Goal: Task Accomplishment & Management: Manage account settings

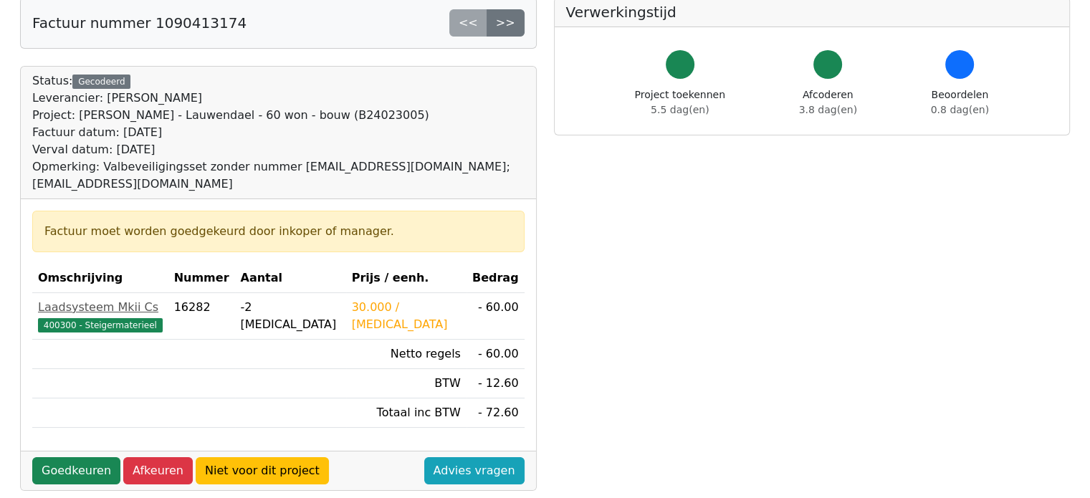
scroll to position [72, 0]
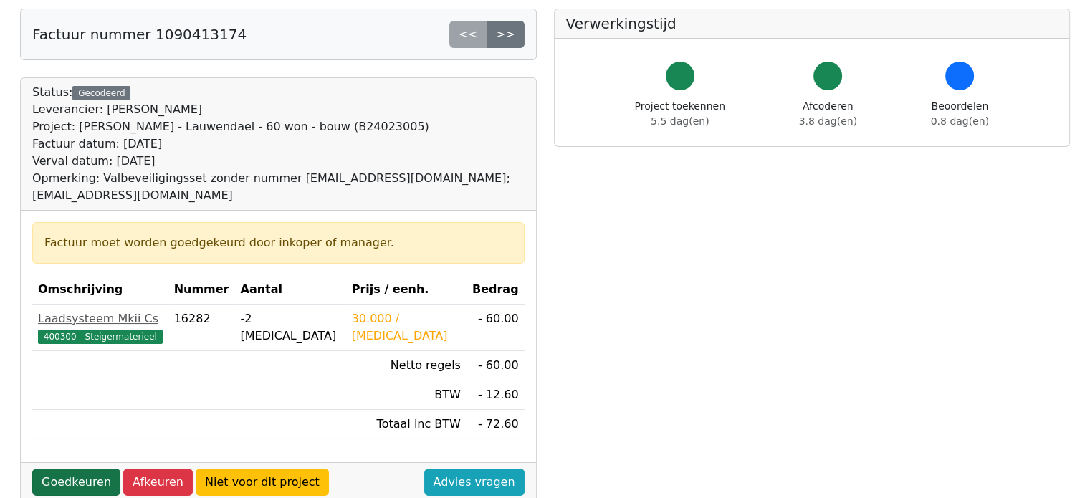
click at [62, 469] on link "Goedkeuren" at bounding box center [76, 482] width 88 height 27
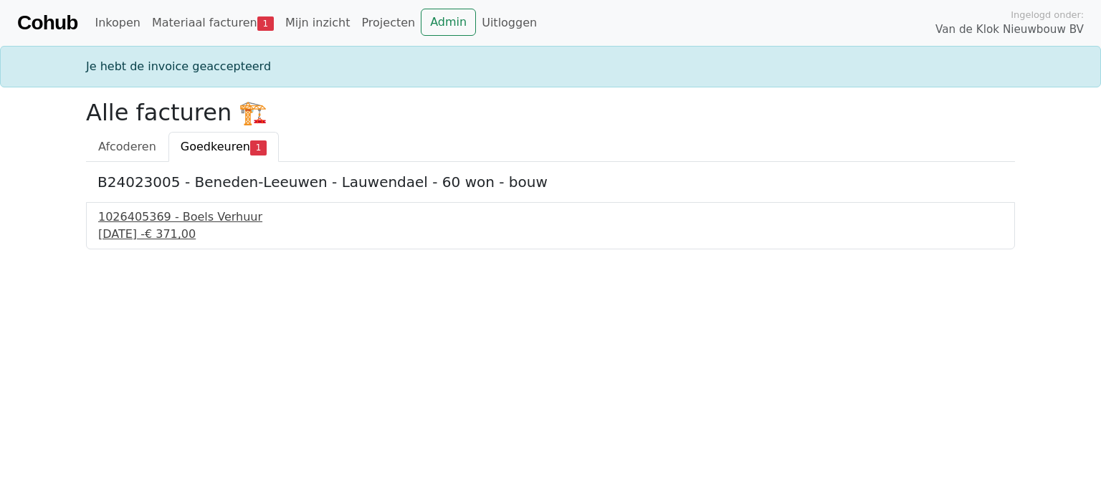
click at [165, 229] on div "10 september 2025 - € 371,00" at bounding box center [550, 234] width 905 height 17
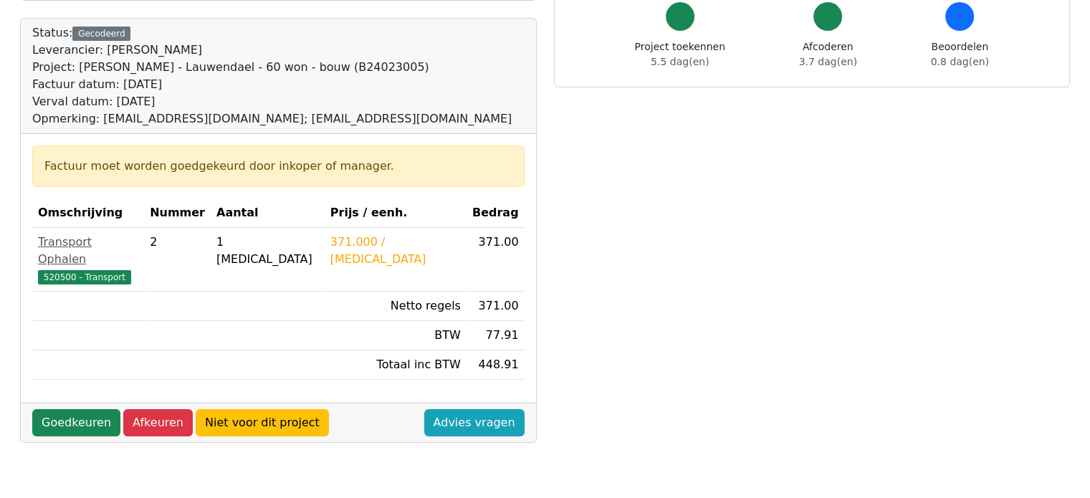
scroll to position [143, 0]
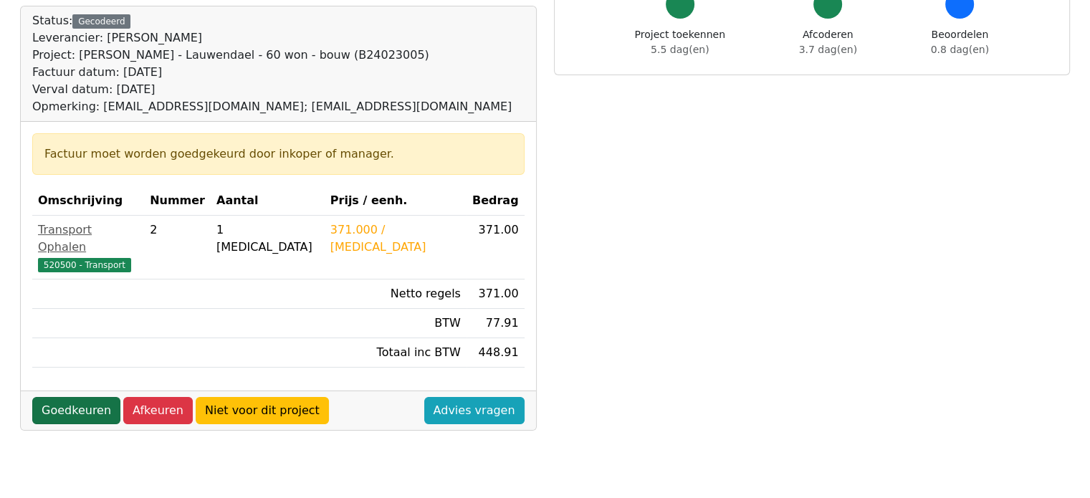
click at [42, 397] on link "Goedkeuren" at bounding box center [76, 410] width 88 height 27
